Goal: Communication & Community: Share content

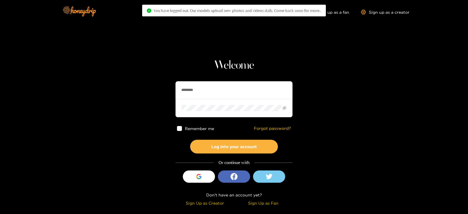
click at [226, 89] on input "********" at bounding box center [233, 90] width 117 height 18
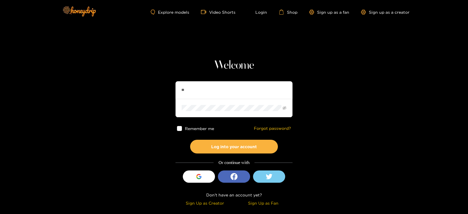
type input "********"
click at [190, 140] on button "Log into your account" at bounding box center [234, 147] width 88 height 14
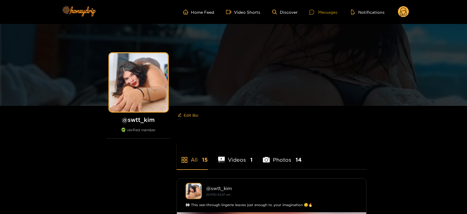
click at [314, 11] on icon at bounding box center [311, 12] width 5 height 5
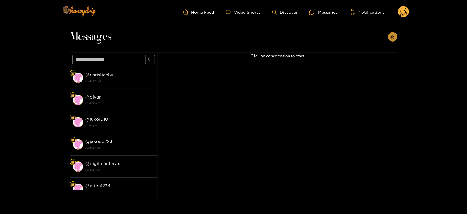
click at [390, 35] on icon "appstore-add" at bounding box center [392, 37] width 4 height 4
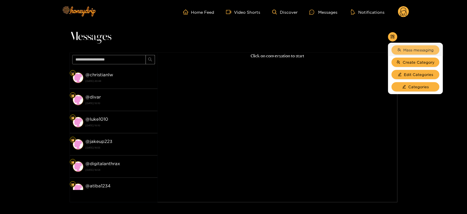
click at [404, 51] on span "Mass messaging" at bounding box center [419, 50] width 30 height 6
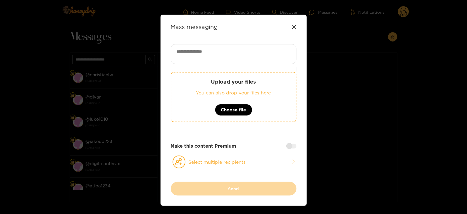
click at [262, 50] on textarea at bounding box center [234, 54] width 126 height 20
paste textarea "****"
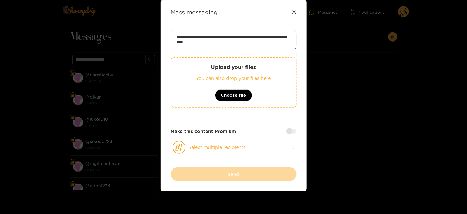
type textarea "**********"
drag, startPoint x: 198, startPoint y: 78, endPoint x: 217, endPoint y: 106, distance: 34.6
click at [217, 106] on div "Upload your files You can also drop your files here Choose file" at bounding box center [234, 82] width 126 height 50
click at [187, 148] on button "Select multiple recipients" at bounding box center [234, 147] width 126 height 13
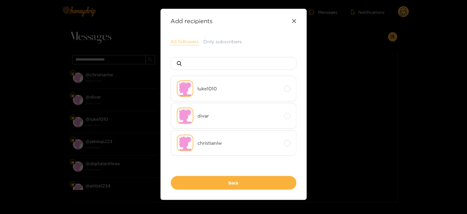
click at [184, 41] on button "All followers" at bounding box center [185, 41] width 28 height 7
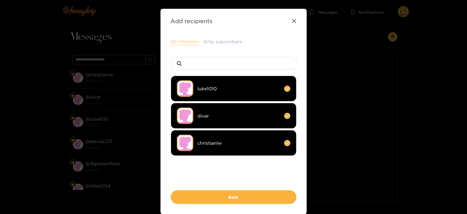
scroll to position [29, 0]
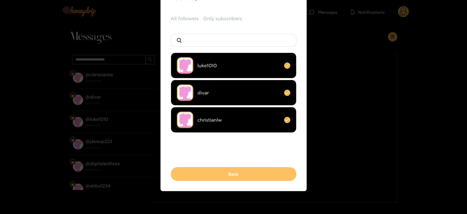
click at [193, 176] on button "Back" at bounding box center [234, 174] width 126 height 14
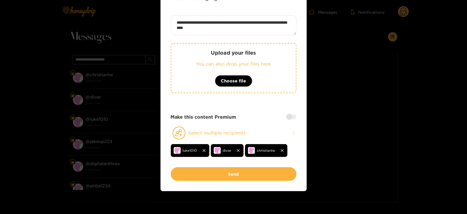
click at [290, 115] on div at bounding box center [291, 117] width 10 height 5
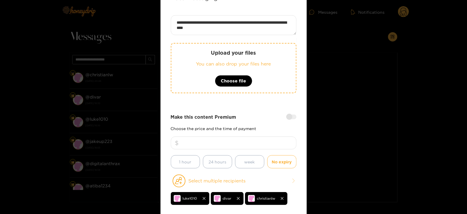
click at [240, 140] on input "number" at bounding box center [234, 143] width 126 height 13
type input "**"
click at [203, 70] on div "Upload your files You can also drop your files here Choose file" at bounding box center [234, 68] width 126 height 50
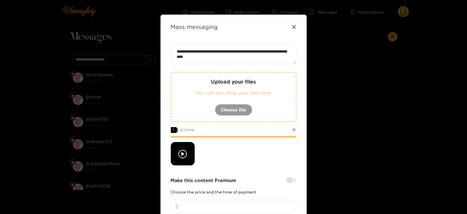
scroll to position [111, 0]
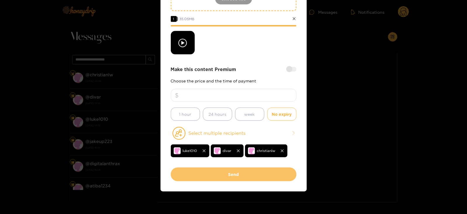
click at [197, 179] on button "Send" at bounding box center [234, 175] width 126 height 14
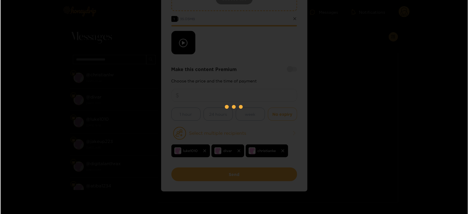
scroll to position [63, 0]
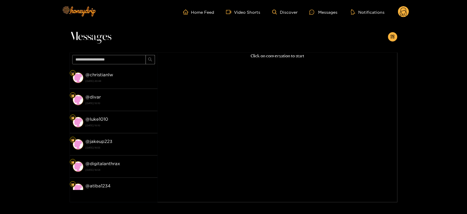
click at [398, 14] on icon at bounding box center [403, 12] width 11 height 12
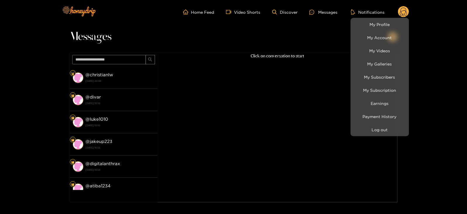
click at [364, 138] on div at bounding box center [233, 107] width 467 height 214
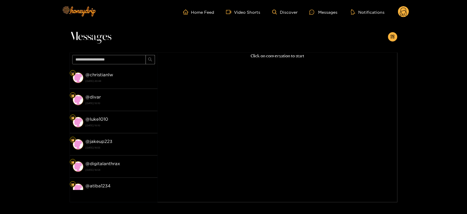
click at [403, 13] on circle at bounding box center [403, 11] width 11 height 11
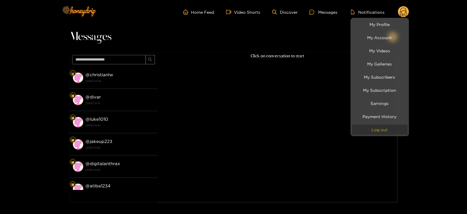
click at [361, 128] on button "Log out" at bounding box center [380, 130] width 56 height 10
